Goal: Transaction & Acquisition: Purchase product/service

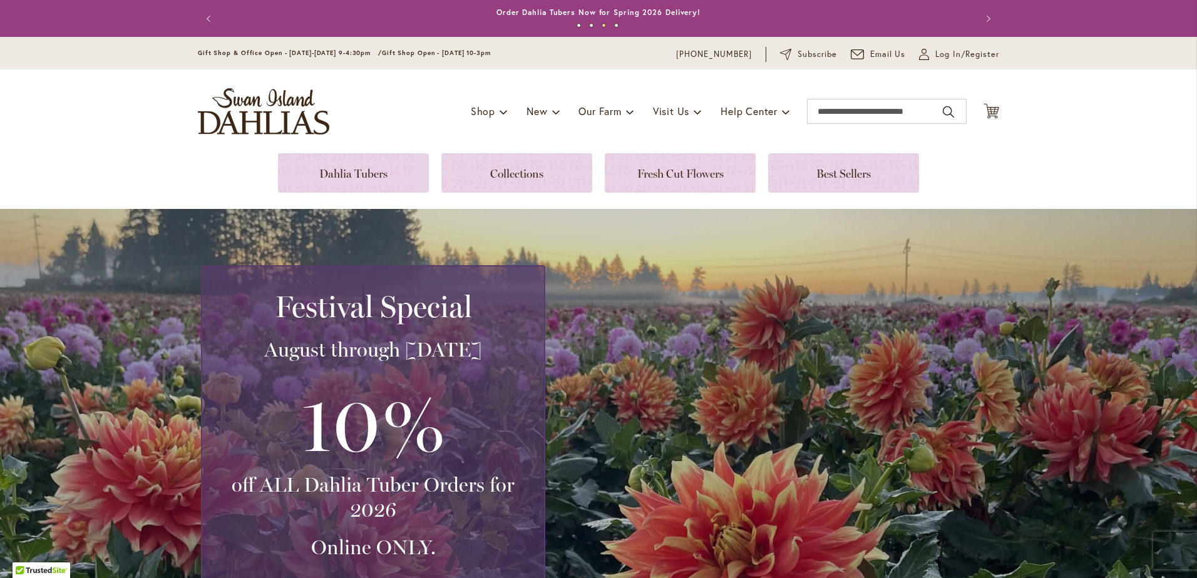
scroll to position [313, 0]
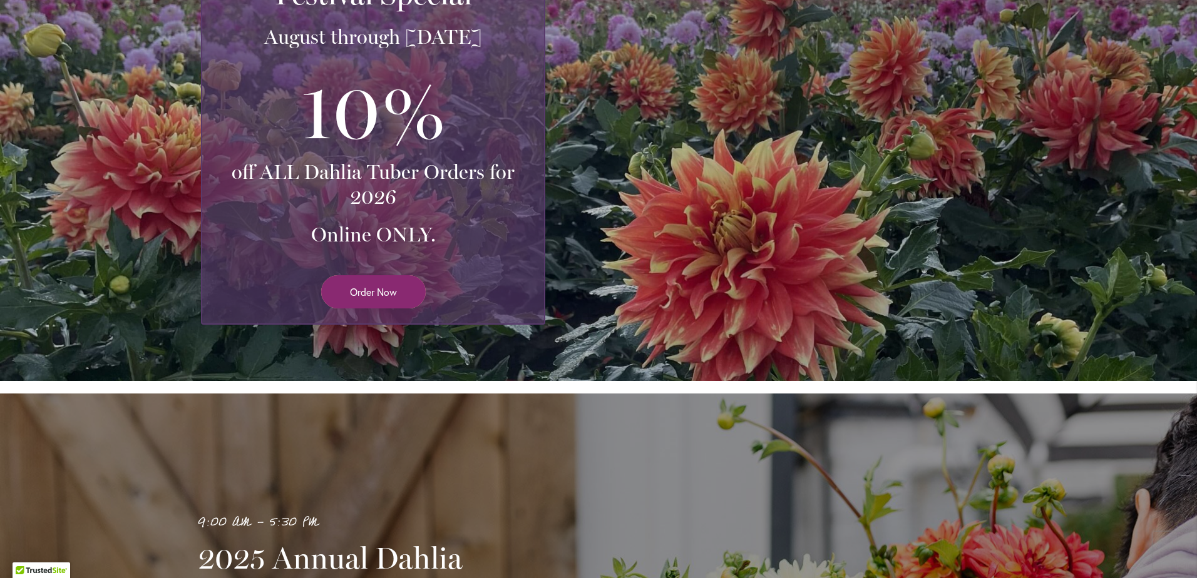
drag, startPoint x: 377, startPoint y: 269, endPoint x: 377, endPoint y: 279, distance: 10.0
click at [377, 274] on div at bounding box center [373, 270] width 312 height 9
click at [374, 287] on span "Order Now" at bounding box center [373, 292] width 47 height 14
click at [351, 285] on span "Order Now" at bounding box center [373, 292] width 47 height 14
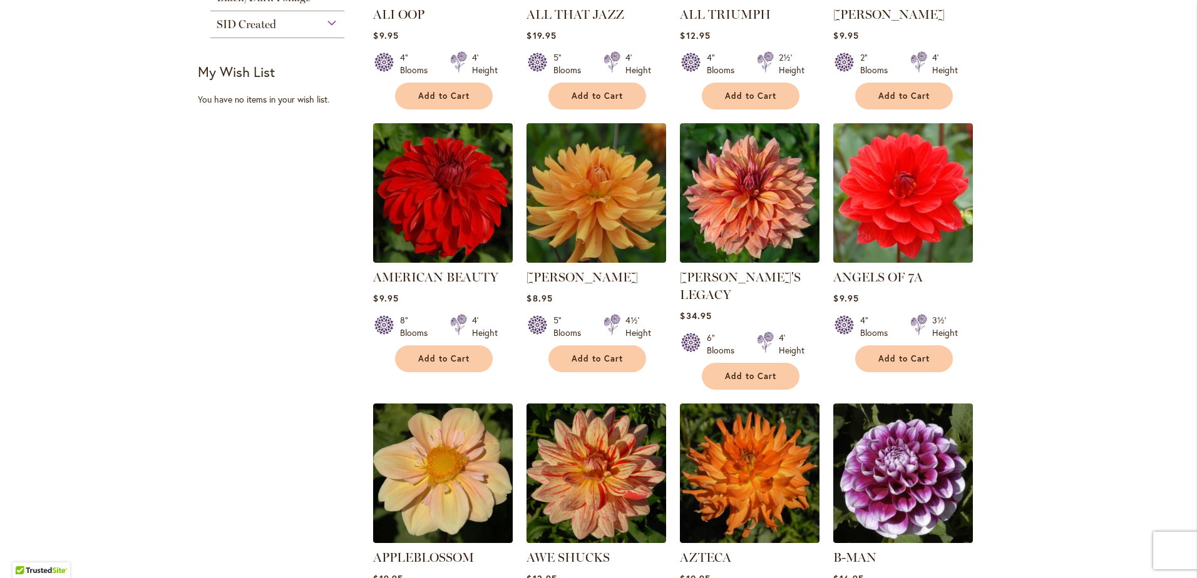
scroll to position [876, 0]
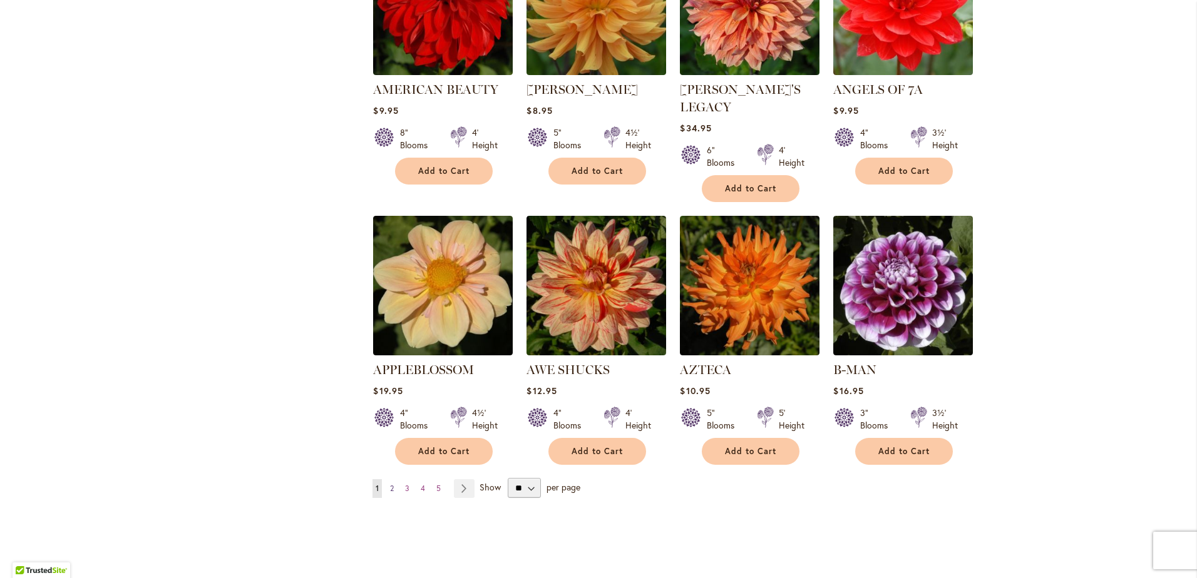
click at [389, 480] on link "Page 2" at bounding box center [392, 489] width 10 height 19
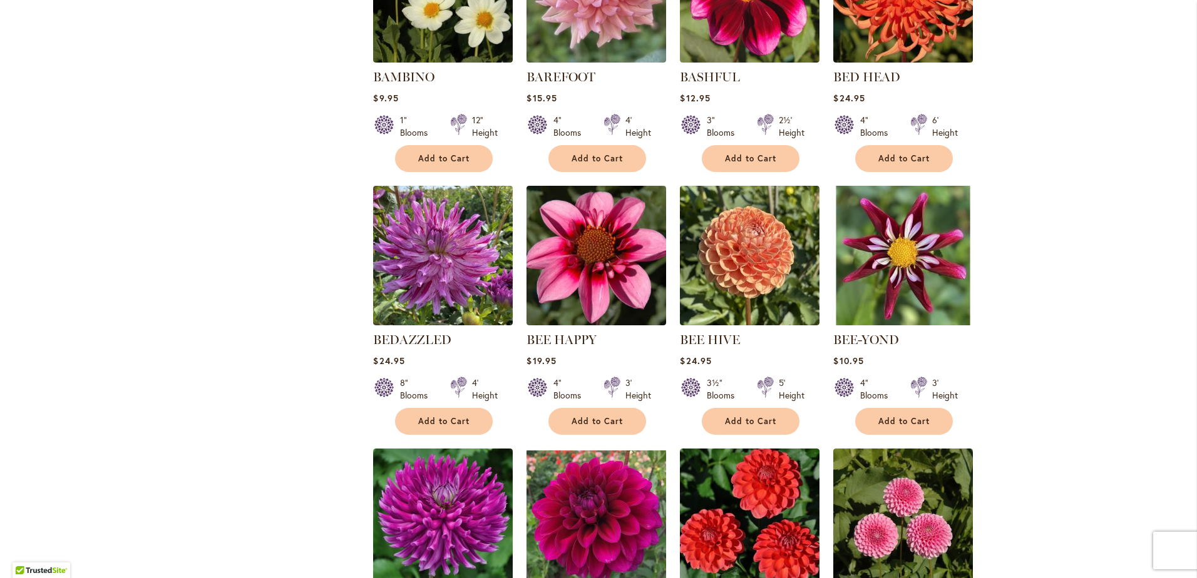
scroll to position [939, 0]
